Goal: Task Accomplishment & Management: Complete application form

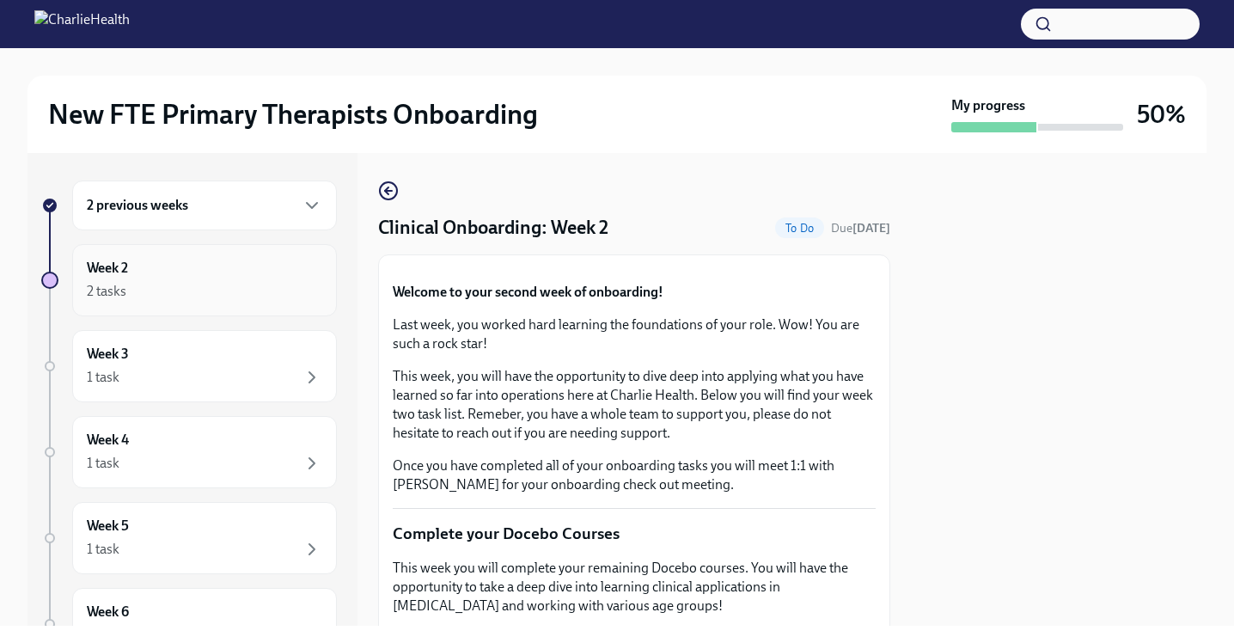
click at [271, 292] on div "2 tasks" at bounding box center [205, 291] width 236 height 21
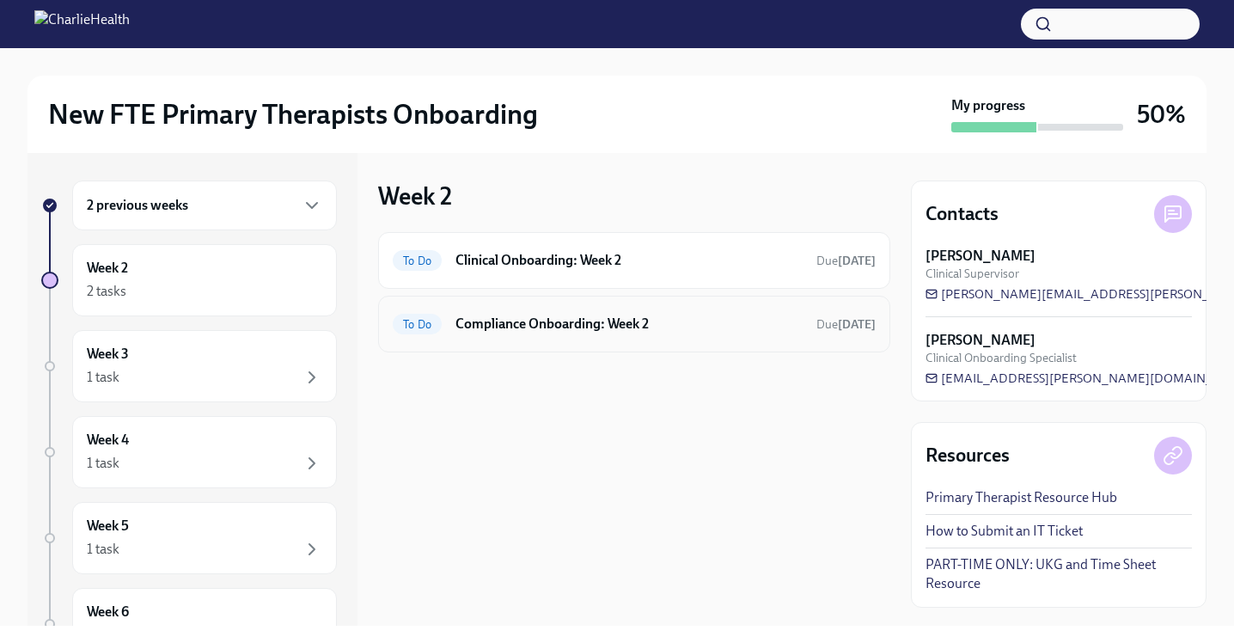
click at [644, 315] on h6 "Compliance Onboarding: Week 2" at bounding box center [629, 324] width 347 height 19
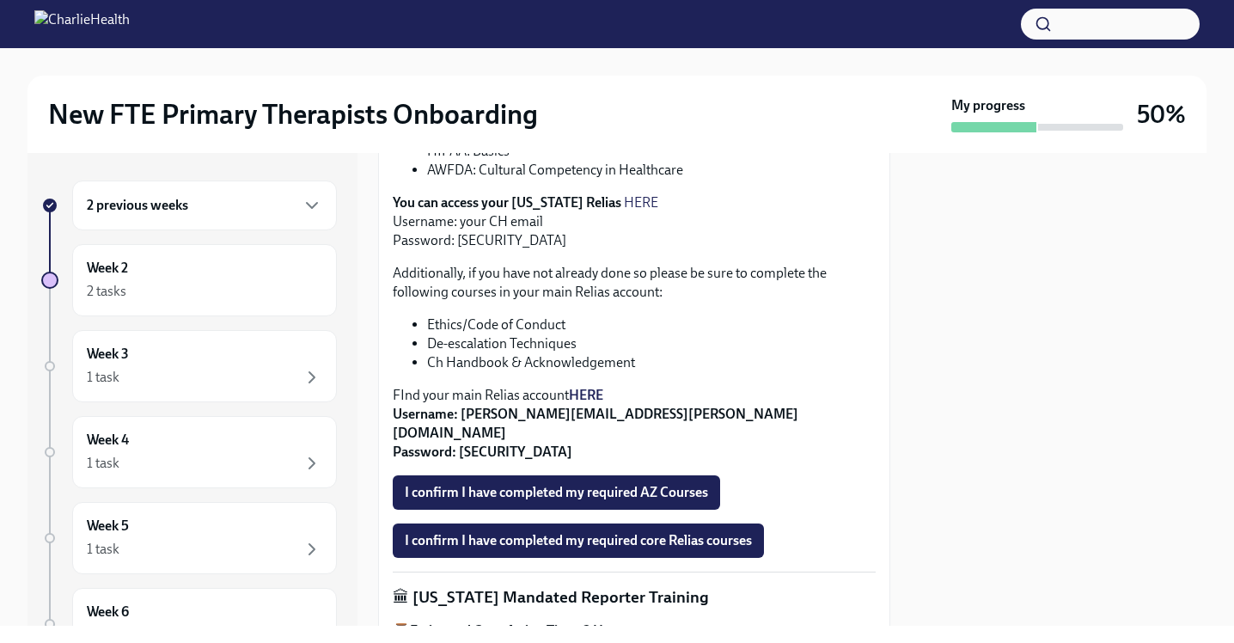
scroll to position [558, 0]
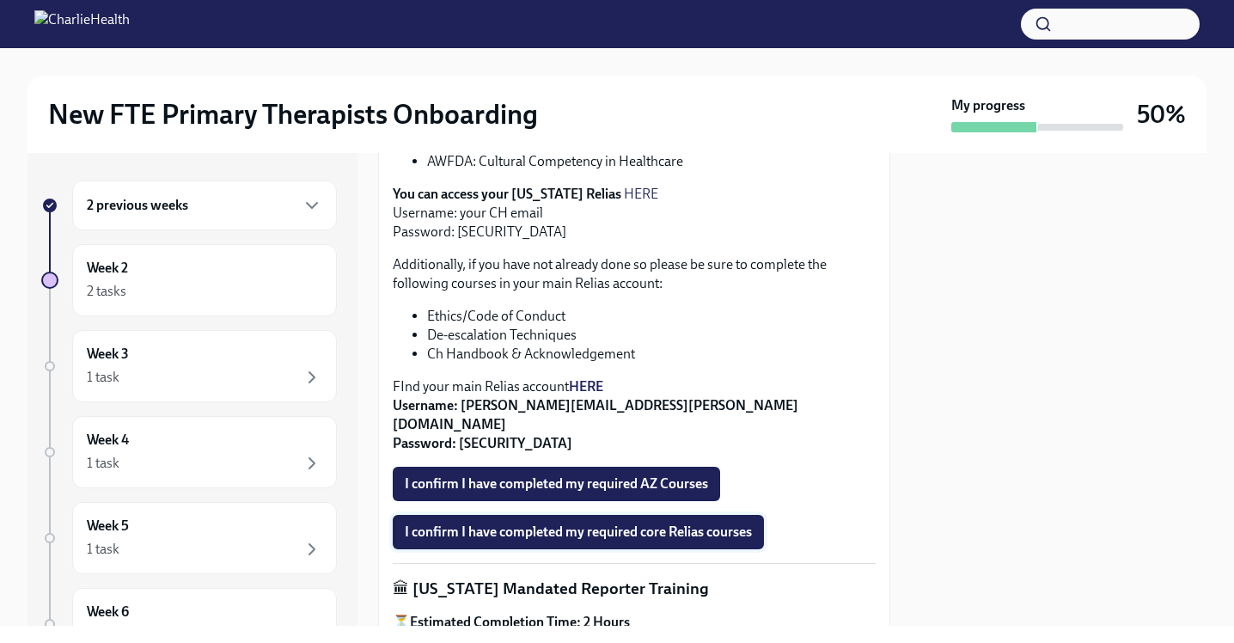
click at [731, 523] on span "I confirm I have completed my required core Relias courses" at bounding box center [578, 531] width 347 height 17
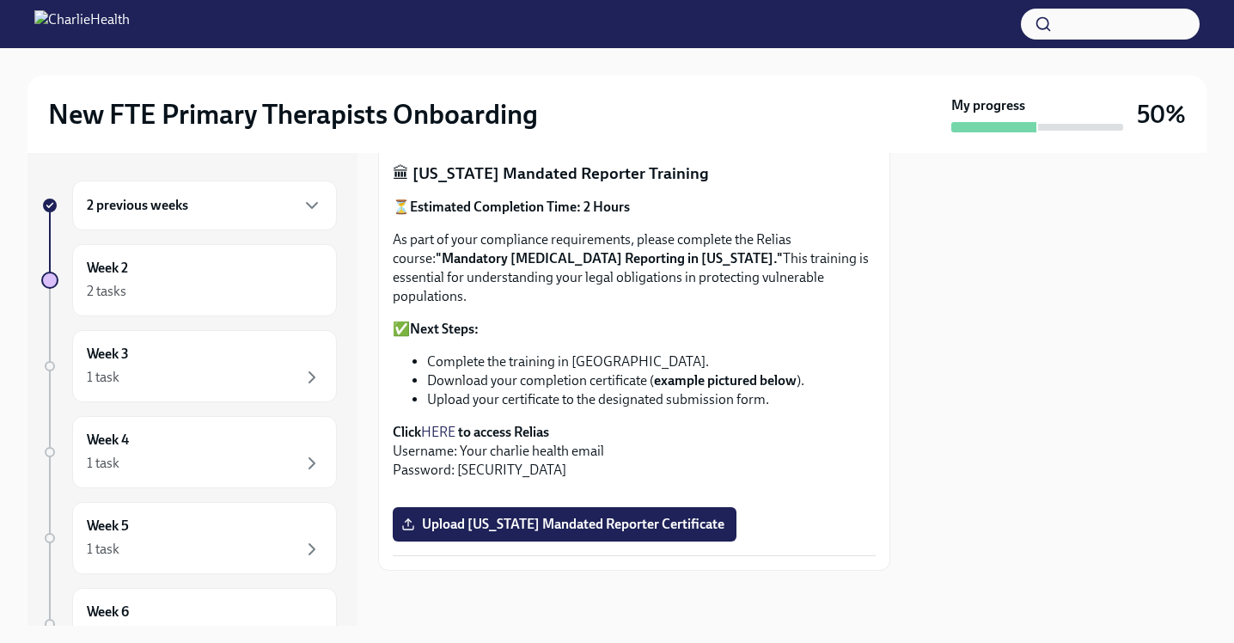
scroll to position [1128, 0]
click at [518, 424] on strong "to access Relias" at bounding box center [503, 432] width 91 height 16
click at [497, 424] on strong "to access Relias" at bounding box center [503, 432] width 91 height 16
click at [500, 424] on strong "to access Relias" at bounding box center [503, 432] width 91 height 16
click at [432, 424] on link "HERE" at bounding box center [438, 432] width 34 height 16
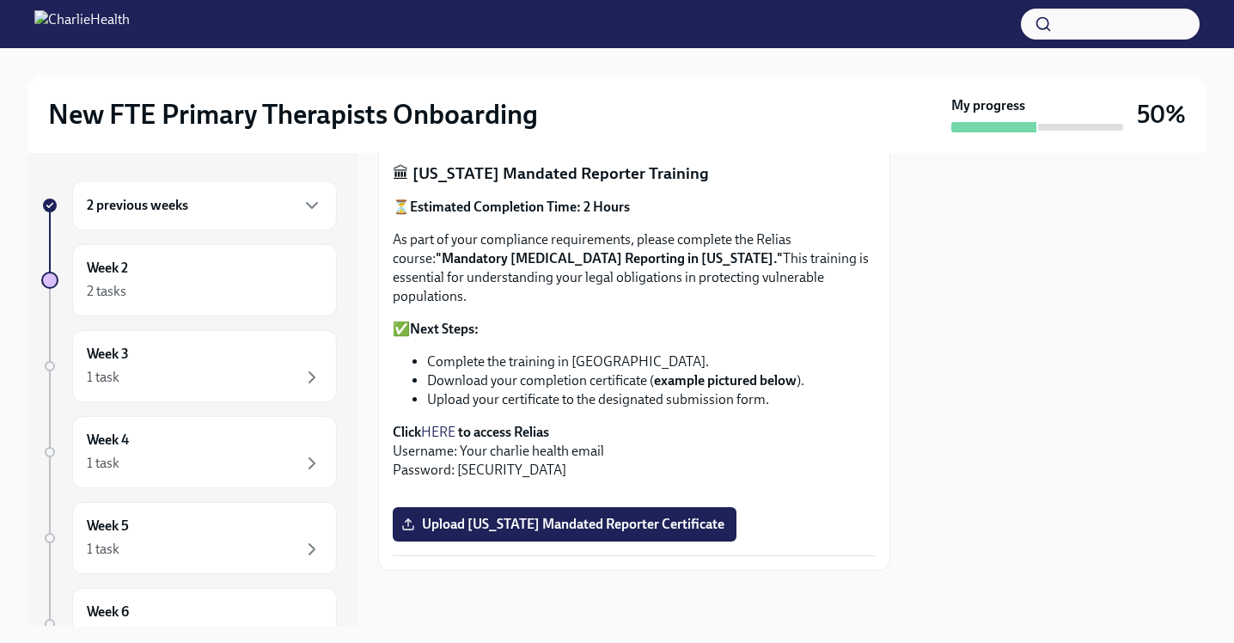
scroll to position [1200, 0]
click at [645, 533] on span "Upload [US_STATE] Mandated Reporter Certificate" at bounding box center [565, 524] width 320 height 17
click at [0, 0] on input "Upload [US_STATE] Mandated Reporter Certificate" at bounding box center [0, 0] width 0 height 0
click at [694, 542] on label "Upload [US_STATE] Mandated Reporter Certificate" at bounding box center [565, 524] width 344 height 34
click at [0, 0] on input "Upload [US_STATE] Mandated Reporter Certificate" at bounding box center [0, 0] width 0 height 0
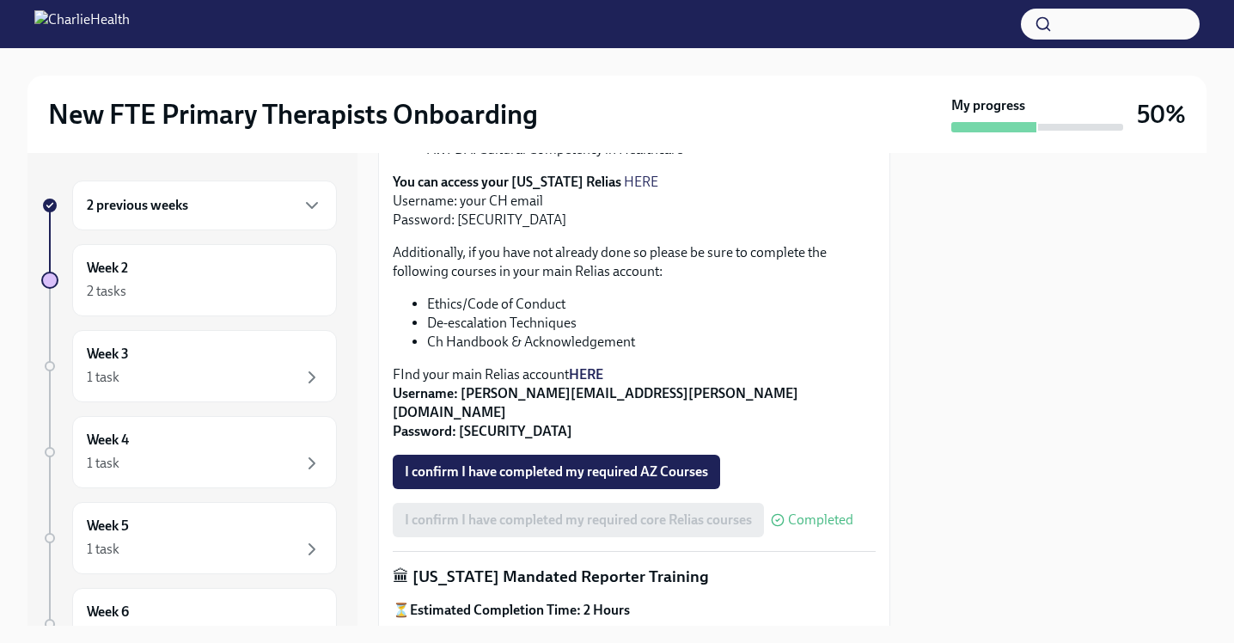
scroll to position [550, 0]
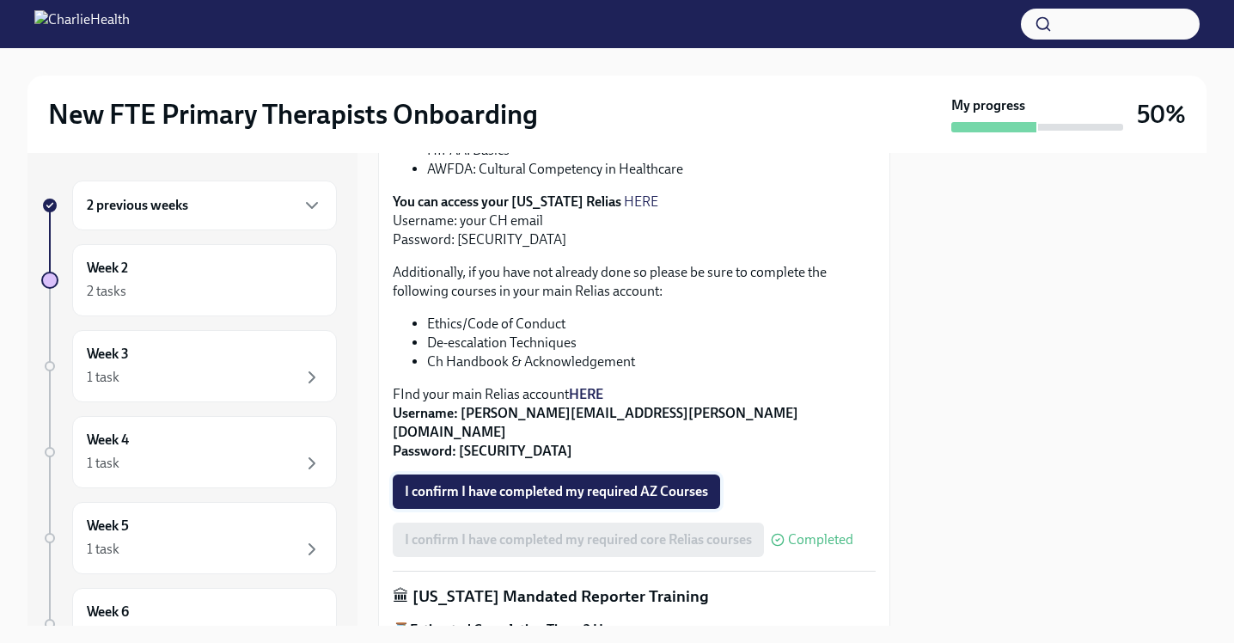
click at [675, 483] on span "I confirm I have completed my required AZ Courses" at bounding box center [556, 491] width 303 height 17
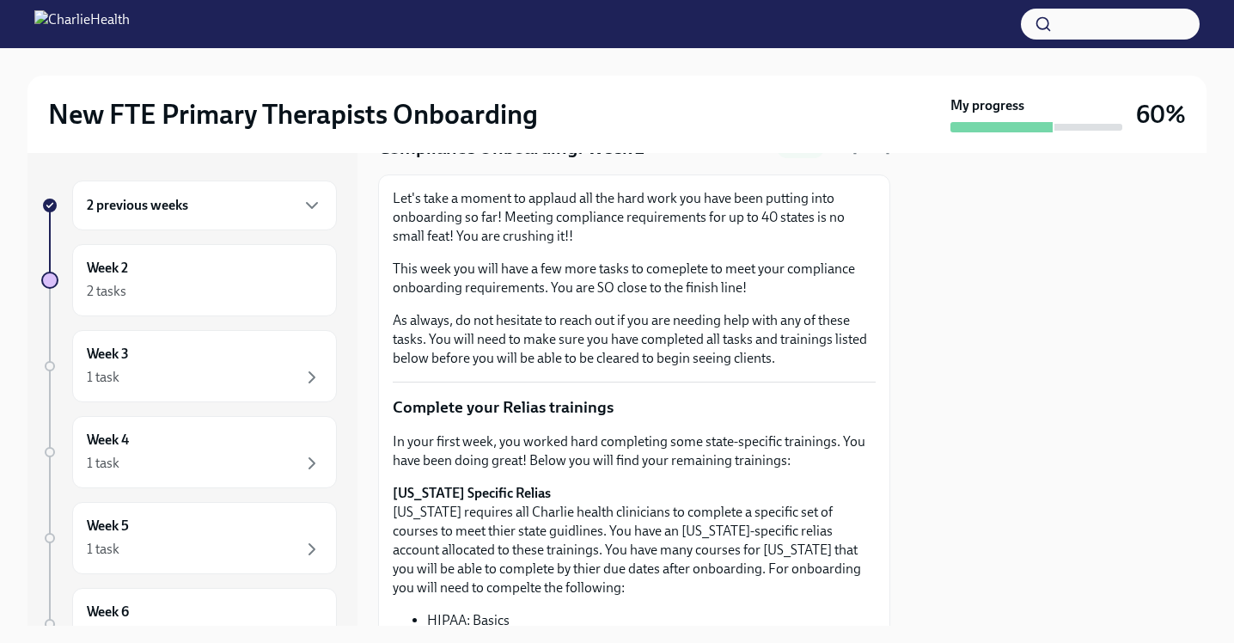
scroll to position [0, 0]
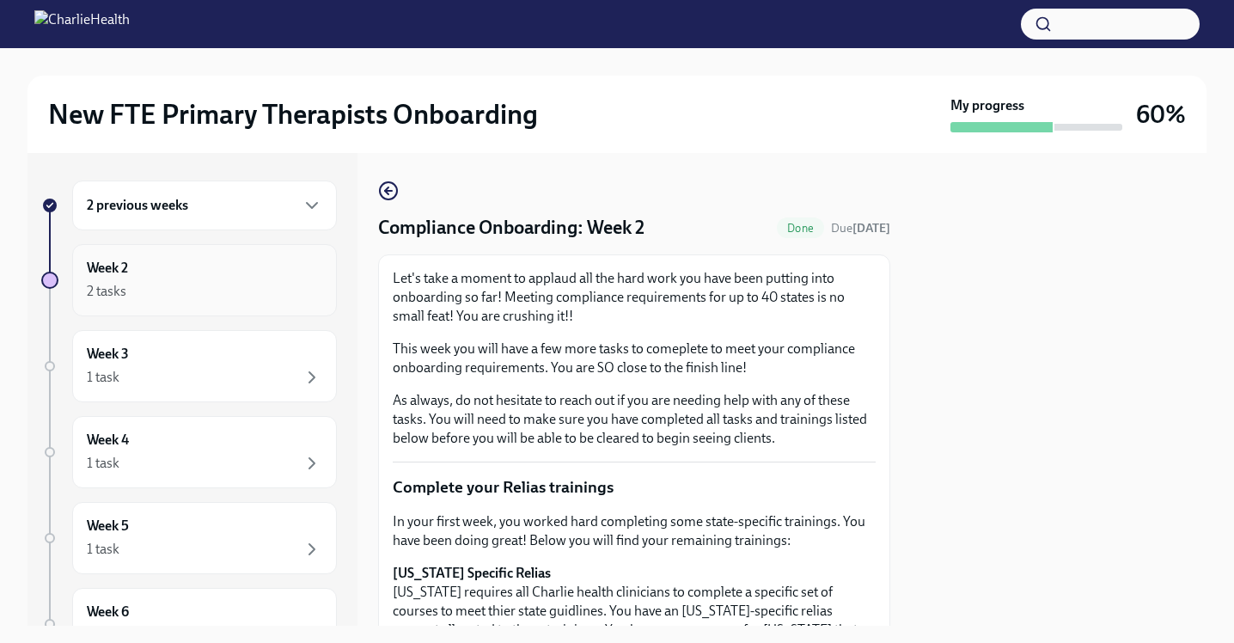
click at [291, 297] on div "2 tasks" at bounding box center [205, 291] width 236 height 21
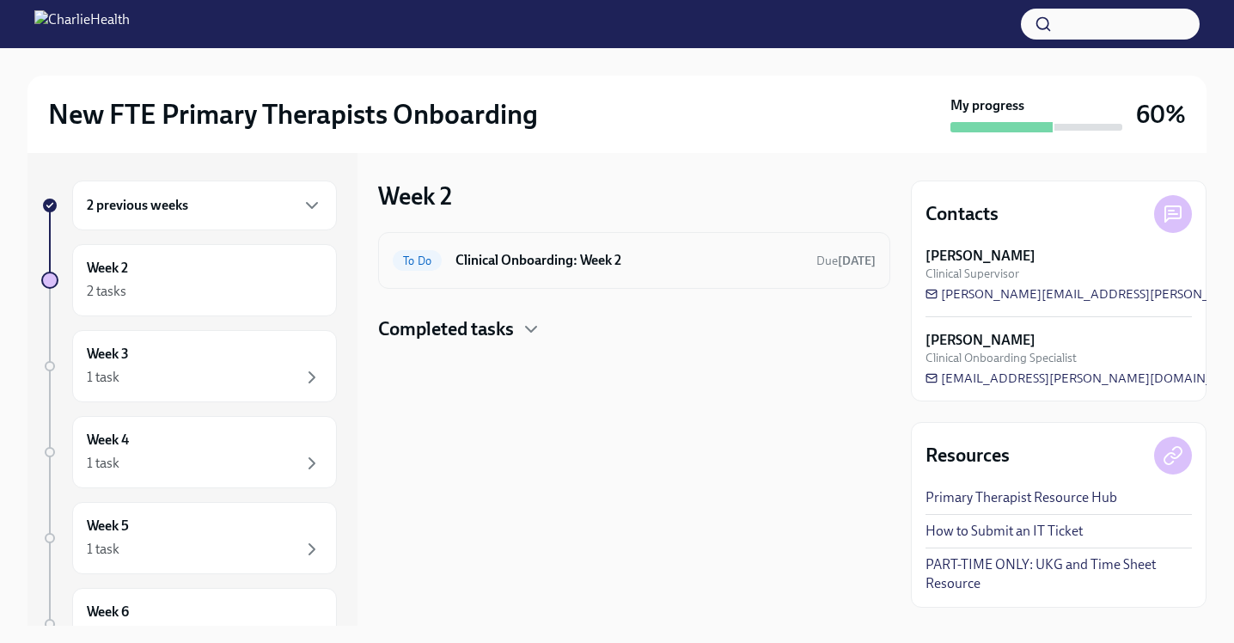
click at [562, 278] on div "To Do Clinical Onboarding: Week 2 Due [DATE]" at bounding box center [634, 260] width 512 height 57
click at [648, 248] on div "To Do Clinical Onboarding: Week 2 Due [DATE]" at bounding box center [634, 261] width 483 height 28
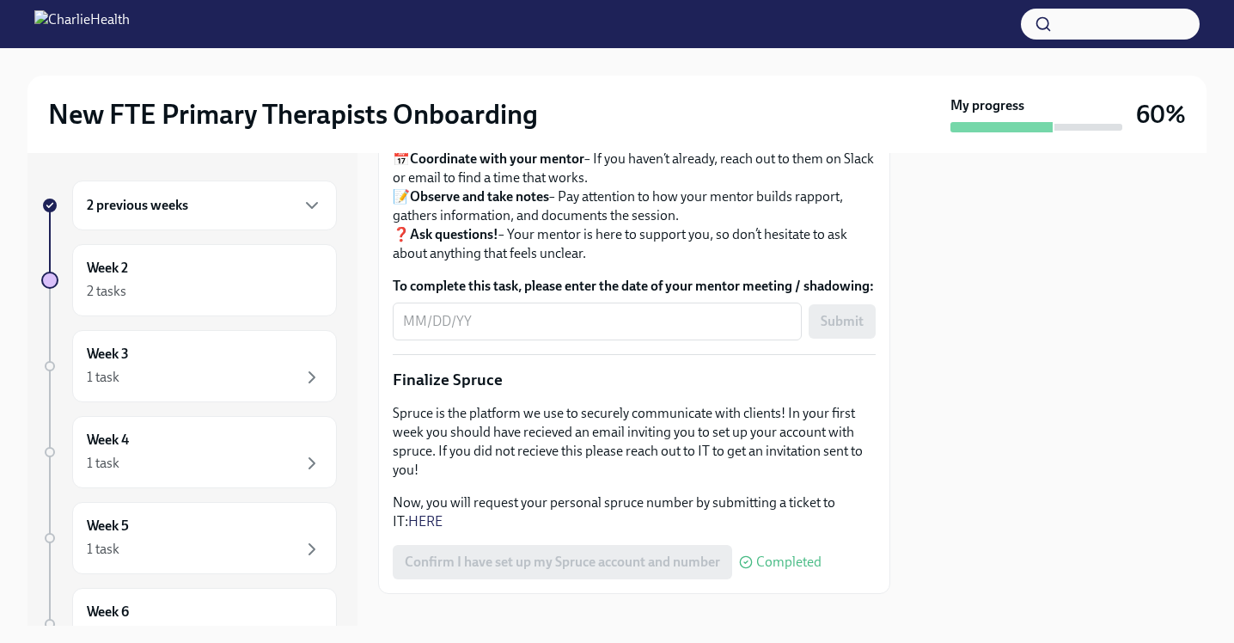
scroll to position [1860, 0]
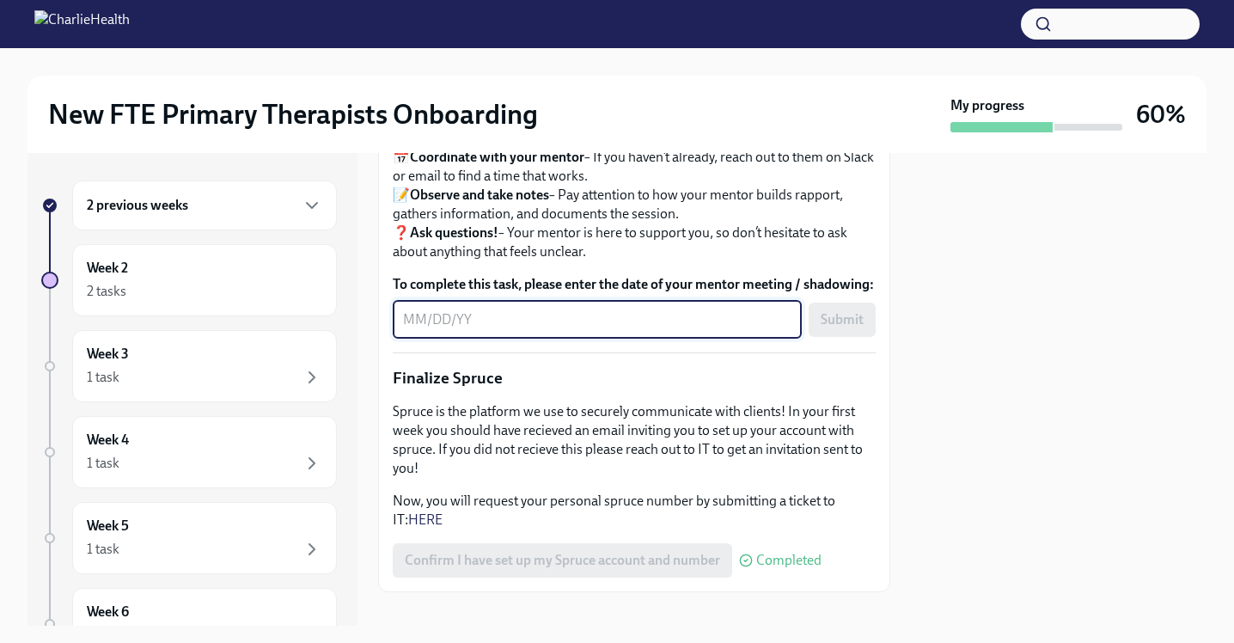
click at [701, 330] on textarea "To complete this task, please enter the date of your mentor meeting / shadowing:" at bounding box center [597, 319] width 389 height 21
type textarea "0"
type textarea "[DATE]"
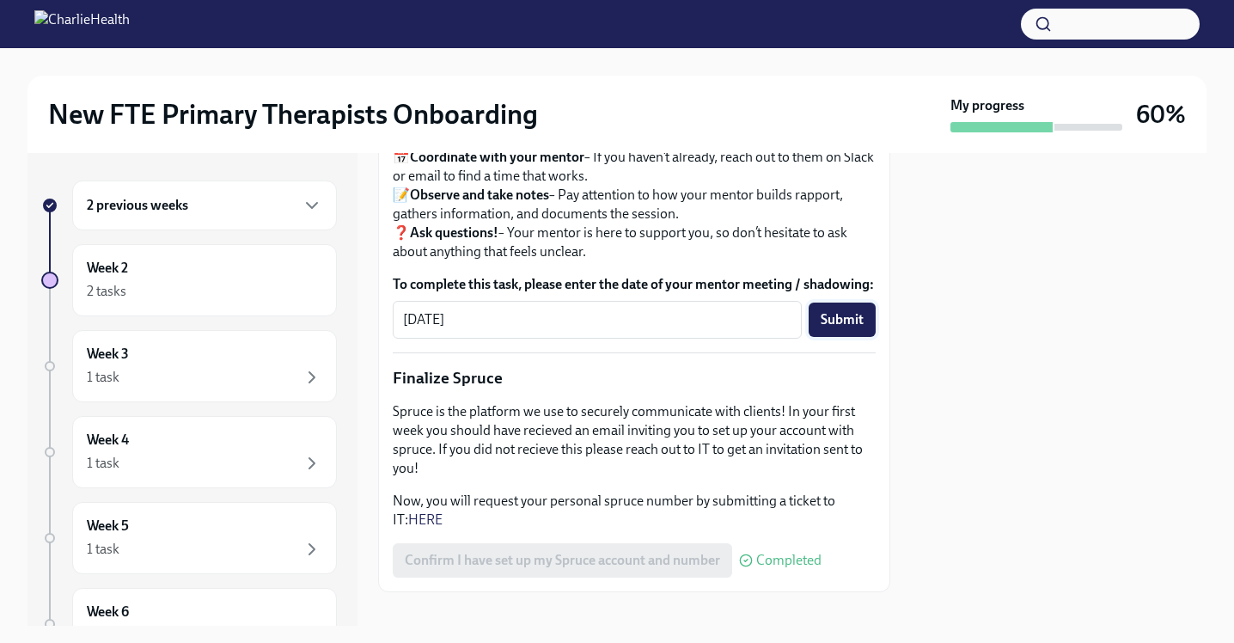
click at [827, 337] on button "Submit" at bounding box center [842, 320] width 67 height 34
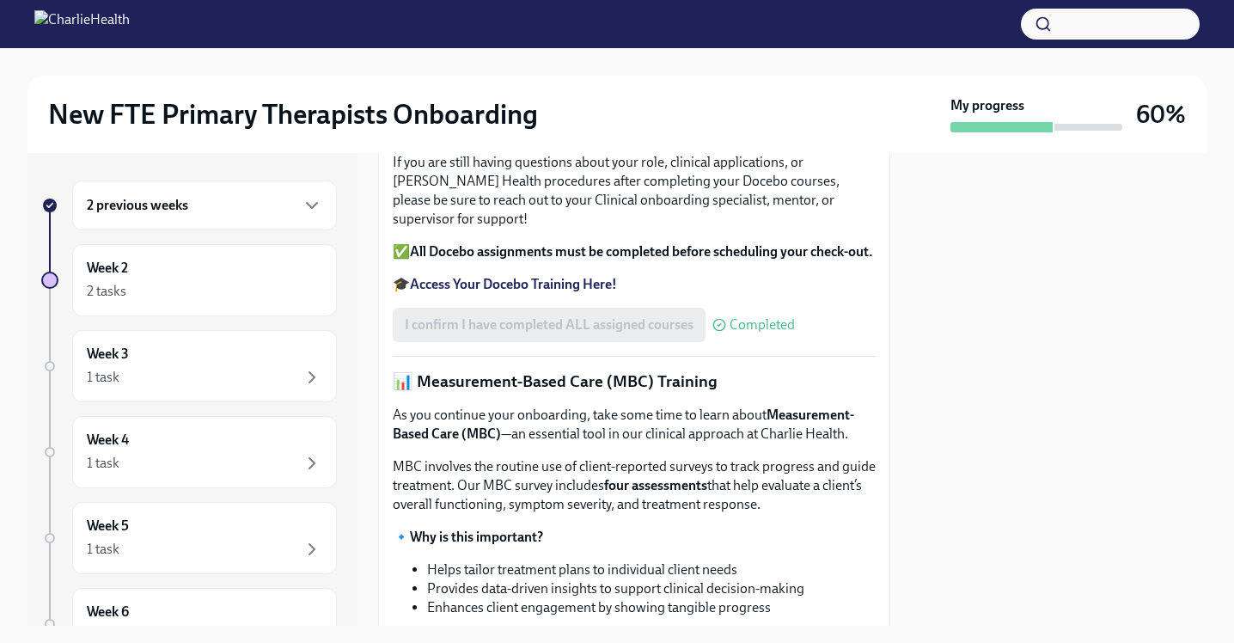
scroll to position [519, 0]
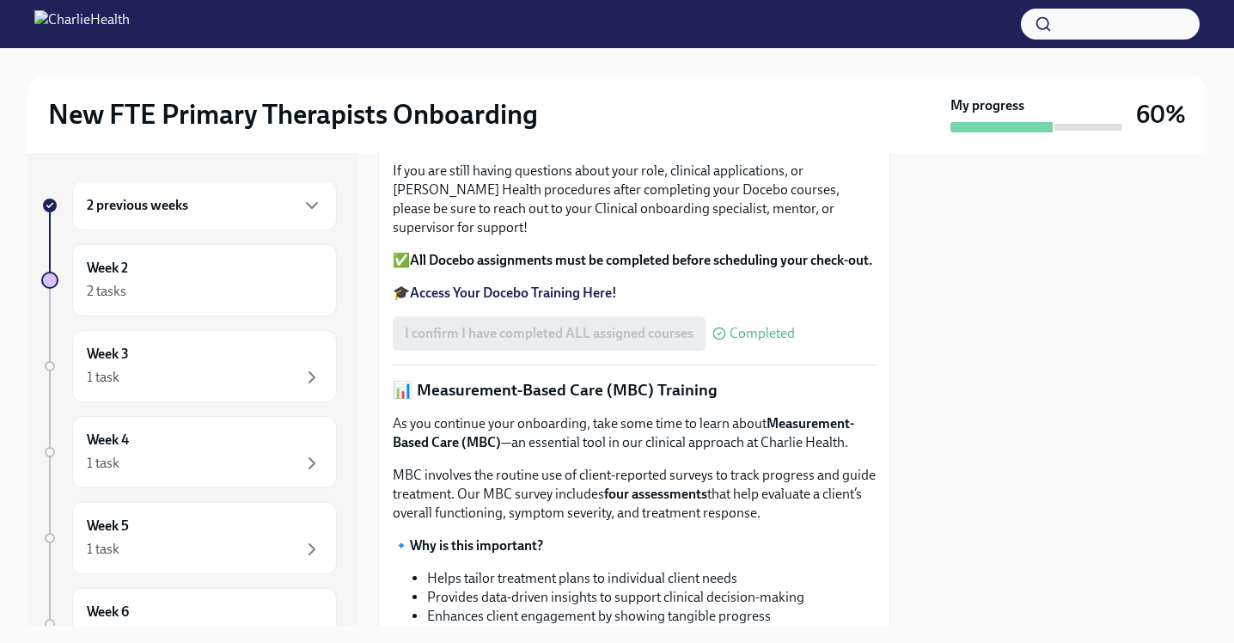
click at [562, 301] on strong "Access Your Docebo Training Here!" at bounding box center [513, 293] width 207 height 16
